Goal: Find specific page/section: Find specific page/section

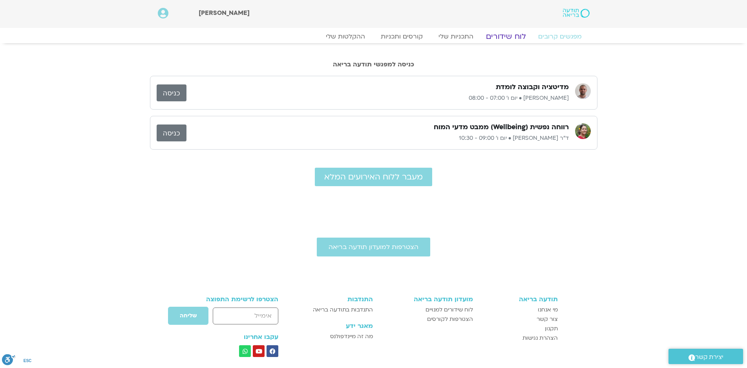
click at [512, 34] on link "לוח שידורים" at bounding box center [505, 36] width 59 height 9
click at [504, 35] on link "לוח שידורים" at bounding box center [505, 36] width 59 height 9
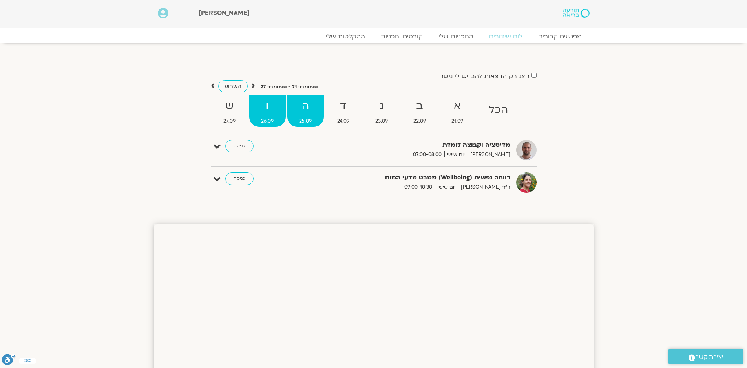
click at [304, 111] on strong "ה" at bounding box center [305, 106] width 37 height 18
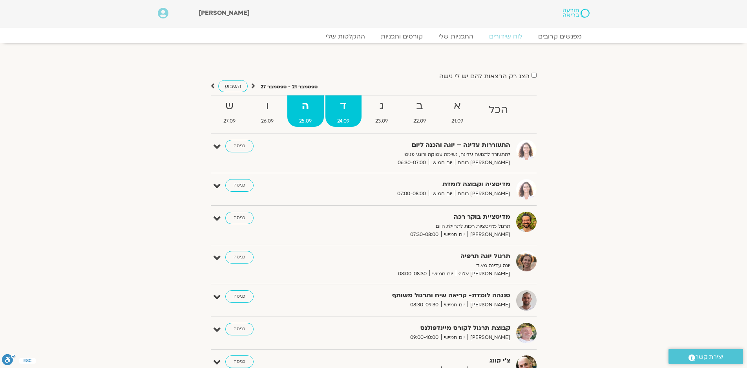
click at [344, 115] on strong "ד" at bounding box center [343, 106] width 36 height 18
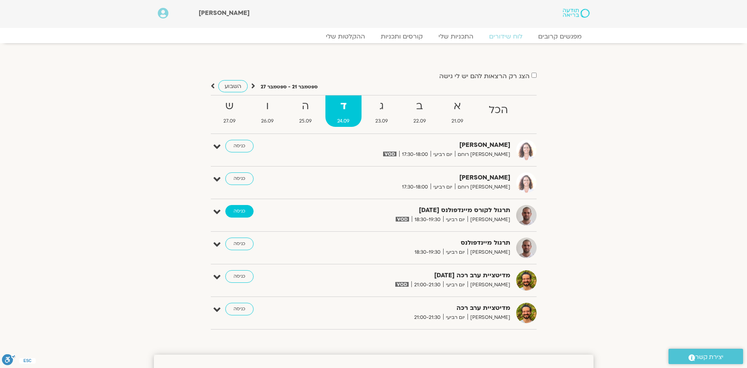
click at [239, 209] on link "כניסה" at bounding box center [239, 211] width 28 height 13
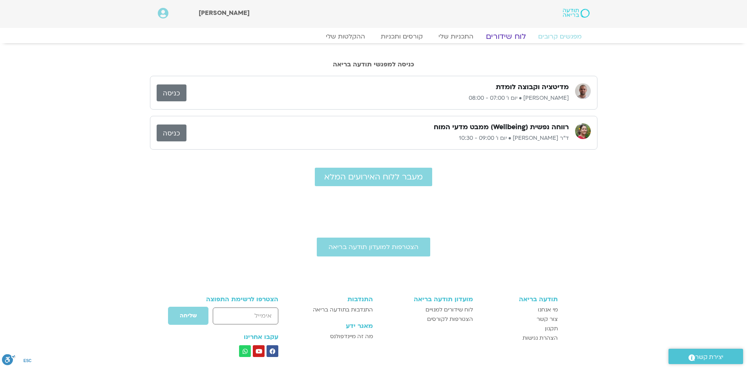
click at [507, 36] on link "לוח שידורים" at bounding box center [505, 36] width 59 height 9
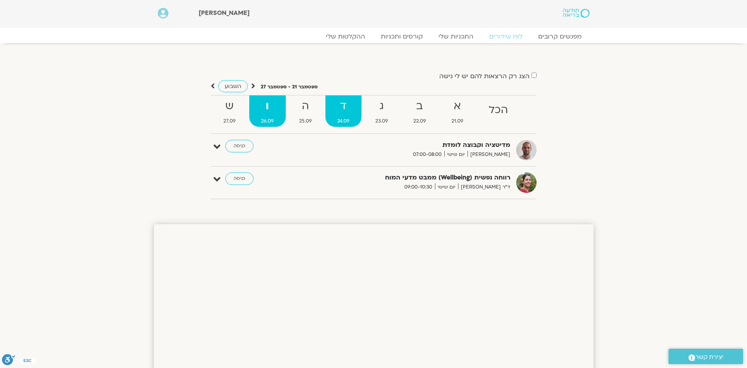
click at [345, 110] on strong "ד" at bounding box center [343, 106] width 36 height 18
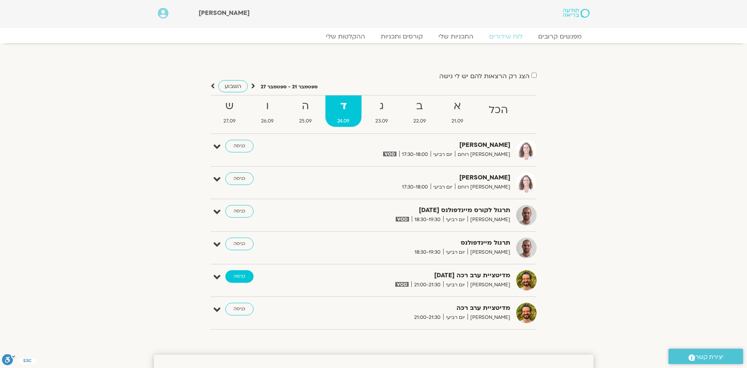
click at [240, 275] on link "כניסה" at bounding box center [239, 276] width 28 height 13
